Goal: Navigation & Orientation: Find specific page/section

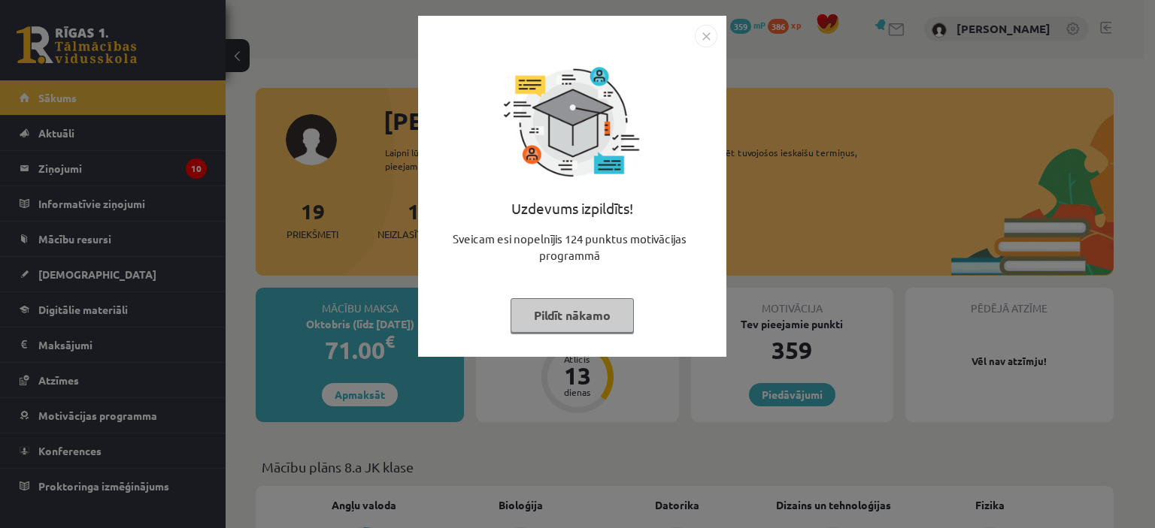
click at [715, 36] on img "Close" at bounding box center [706, 36] width 23 height 23
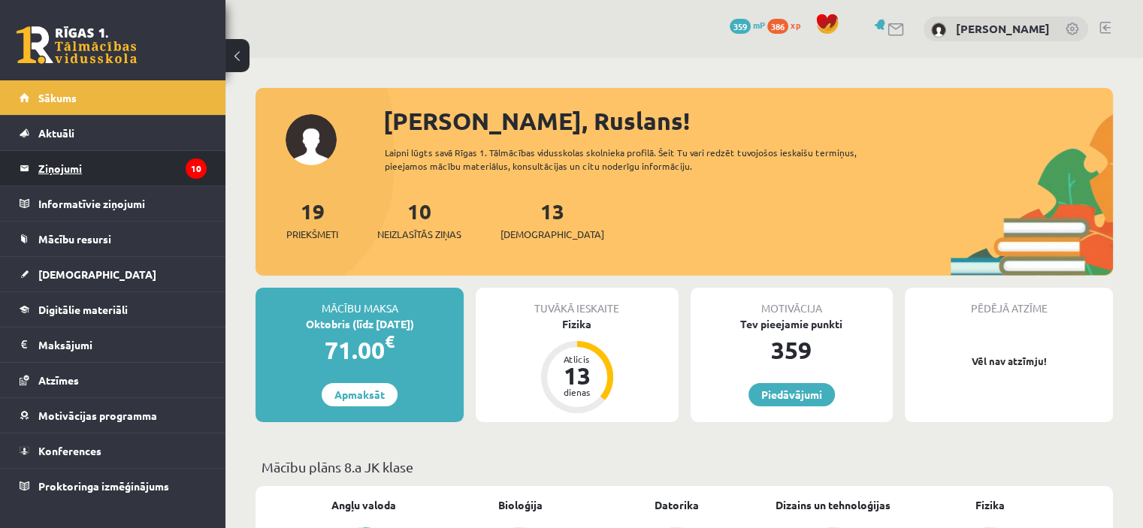
click at [105, 171] on legend "Ziņojumi 10" at bounding box center [122, 168] width 168 height 35
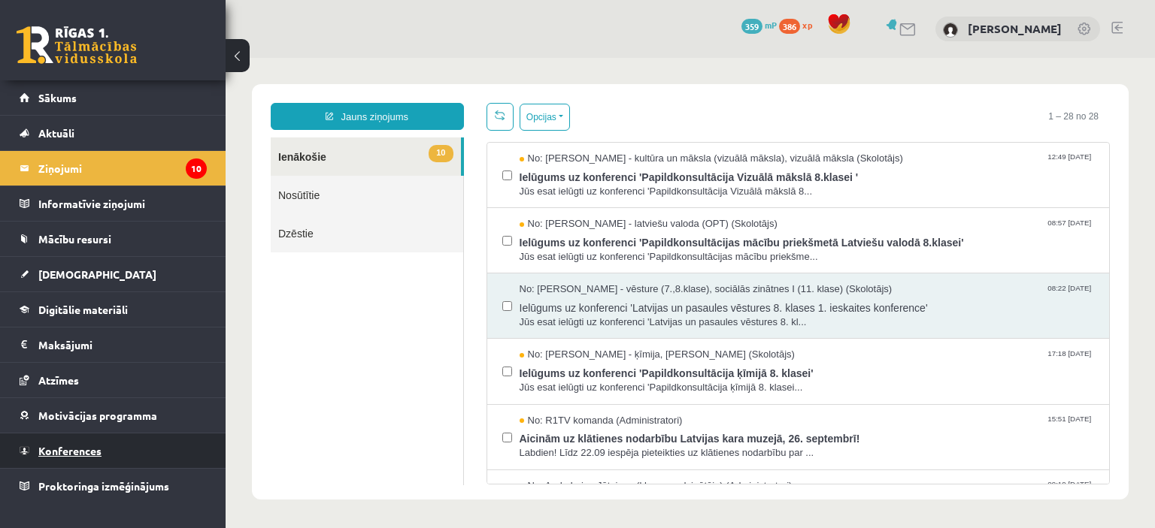
click at [123, 450] on link "Konferences" at bounding box center [113, 451] width 187 height 35
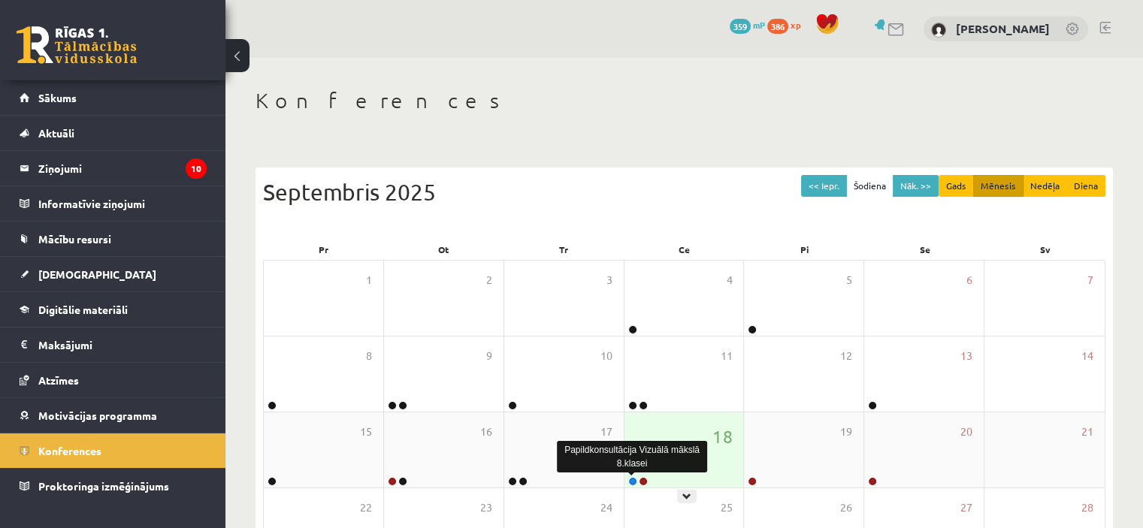
click at [632, 479] on link at bounding box center [632, 481] width 9 height 9
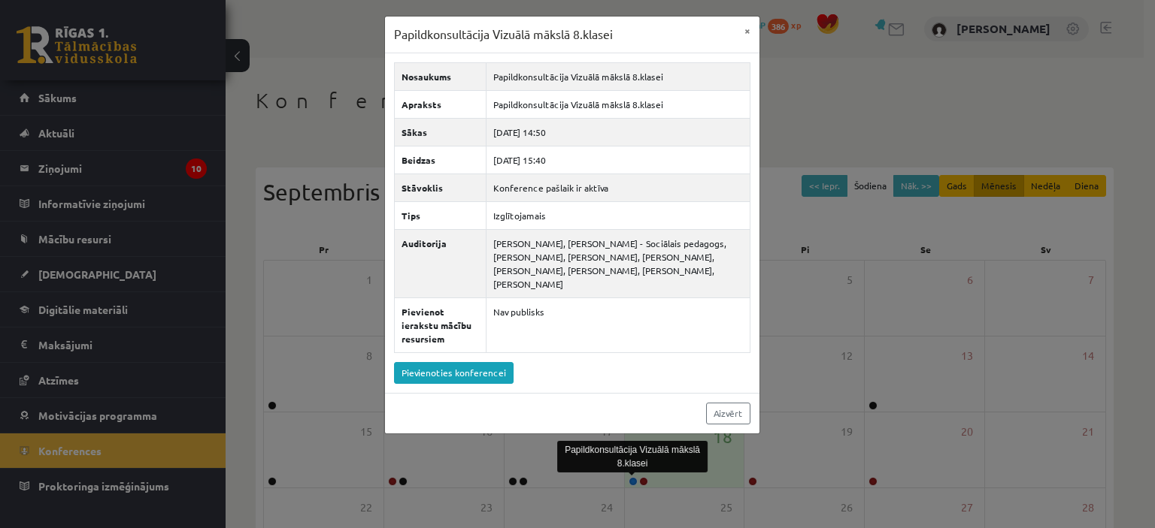
click at [701, 480] on div "Papildkonsultācija Vizuālā mākslā 8.klasei × Nosaukums Papildkonsultācija Vizuā…" at bounding box center [577, 264] width 1155 height 528
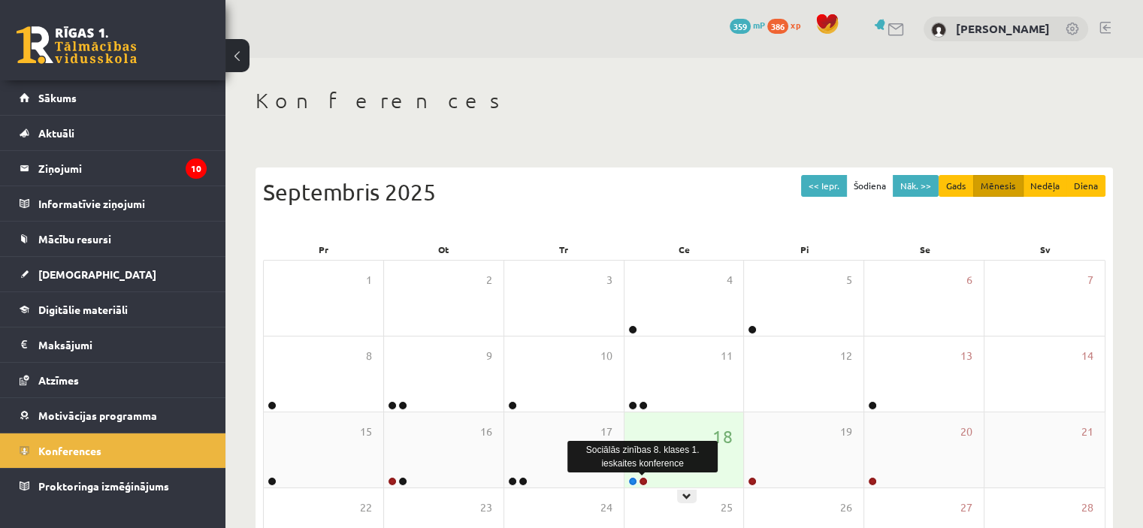
click at [643, 480] on link at bounding box center [643, 481] width 9 height 9
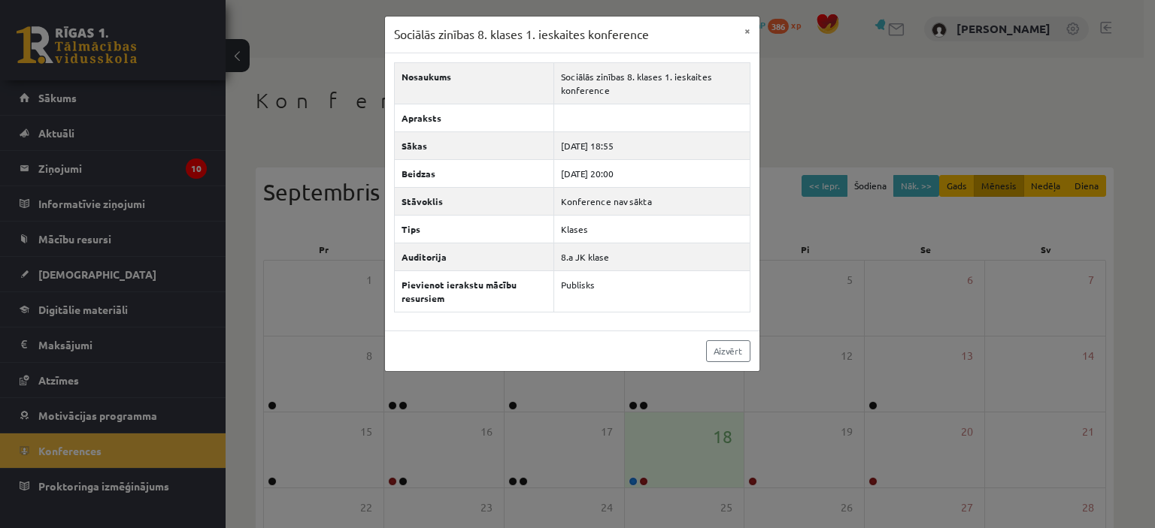
click at [725, 428] on div "Sociālās zinības 8. klases 1. ieskaites konference × Nosaukums Sociālās zinības…" at bounding box center [577, 264] width 1155 height 528
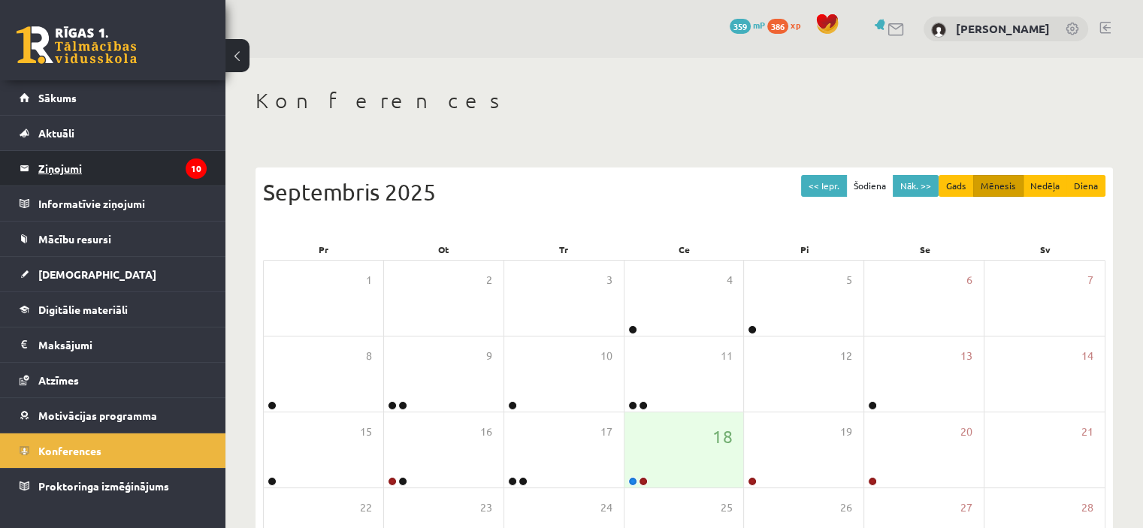
click at [105, 173] on legend "Ziņojumi 10" at bounding box center [122, 168] width 168 height 35
